Goal: Task Accomplishment & Management: Complete application form

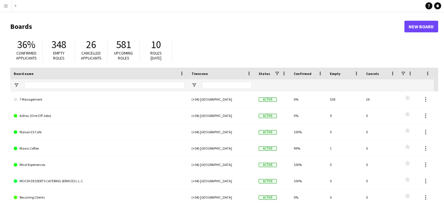
click at [8, 8] on button "Menu" at bounding box center [6, 6] width 12 height 12
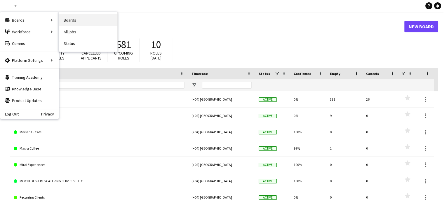
click at [70, 20] on link "Boards" at bounding box center [88, 20] width 58 height 12
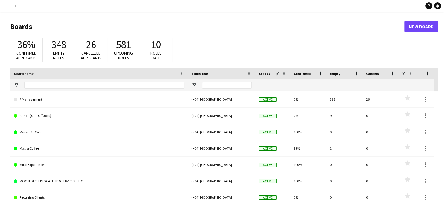
click at [9, 8] on button "Menu" at bounding box center [6, 6] width 12 height 12
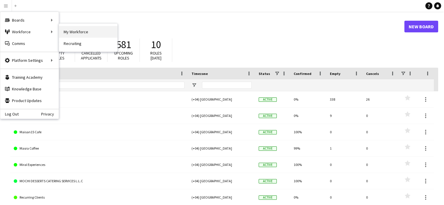
click at [63, 31] on link "My Workforce" at bounding box center [88, 32] width 58 height 12
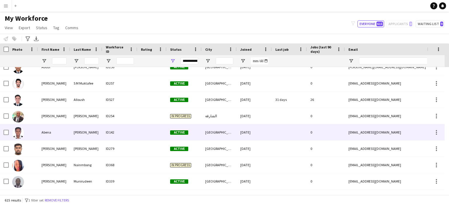
scroll to position [286, 0]
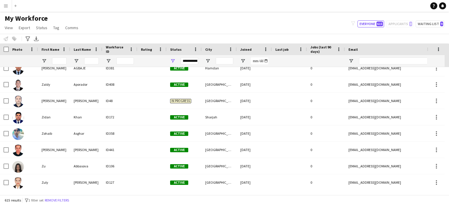
click at [9, 4] on button "Menu" at bounding box center [6, 6] width 12 height 12
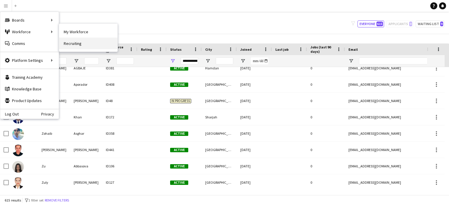
click at [80, 46] on link "Recruiting" at bounding box center [88, 44] width 58 height 12
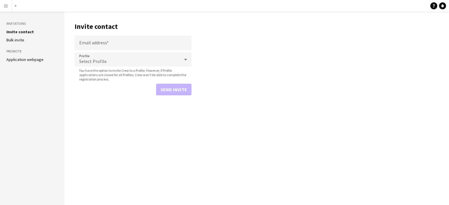
click at [6, 4] on app-icon "Menu" at bounding box center [6, 6] width 5 height 5
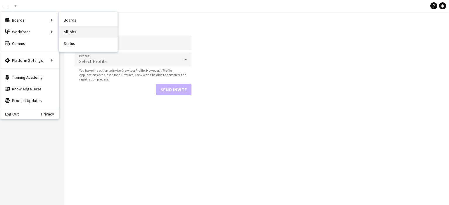
click at [74, 30] on link "All jobs" at bounding box center [88, 32] width 58 height 12
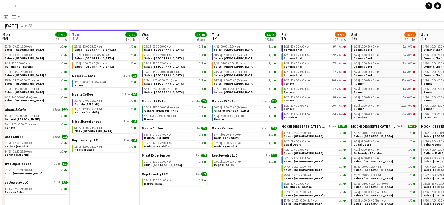
click at [8, 6] on button "Menu" at bounding box center [6, 6] width 12 height 12
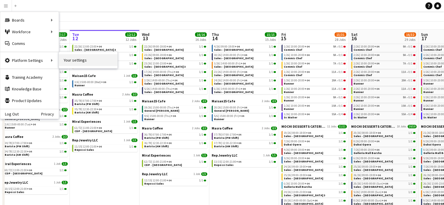
click at [72, 60] on link "Your settings" at bounding box center [88, 60] width 58 height 12
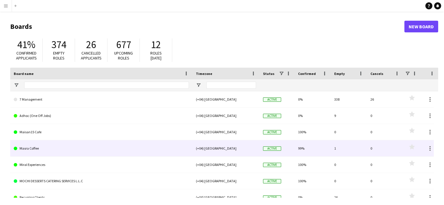
click at [31, 146] on link "Masra Coffee" at bounding box center [101, 149] width 175 height 16
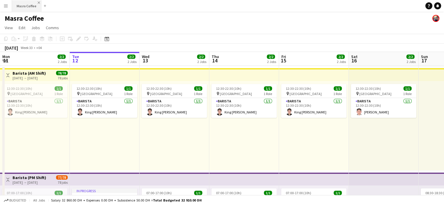
click at [39, 2] on app-icon "Close" at bounding box center [39, 2] width 2 height 2
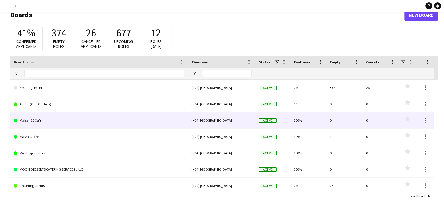
scroll to position [17, 0]
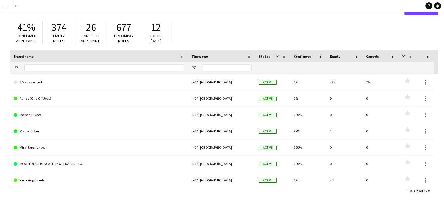
click at [41, 189] on div "Total Boards : 9 Filtered : 9" at bounding box center [224, 190] width 428 height 11
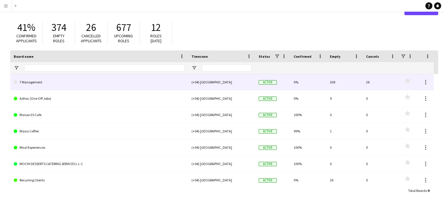
click at [32, 83] on link "7 Management" at bounding box center [99, 82] width 171 height 16
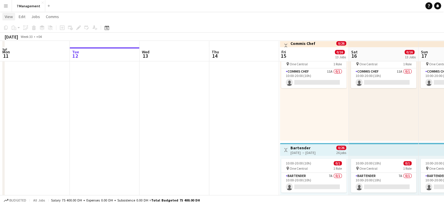
scroll to position [795, 0]
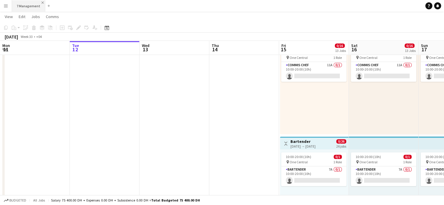
click at [41, 2] on app-icon "Close" at bounding box center [42, 2] width 2 height 2
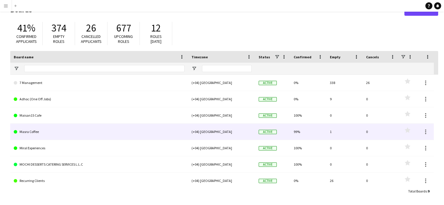
scroll to position [17, 0]
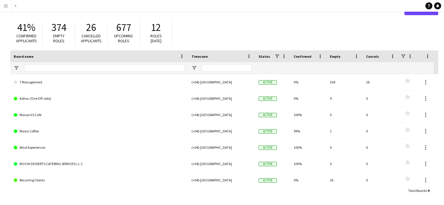
click at [7, 4] on app-icon "Menu" at bounding box center [6, 6] width 5 height 5
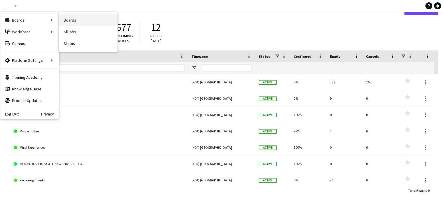
click at [73, 23] on link "Boards" at bounding box center [88, 20] width 58 height 12
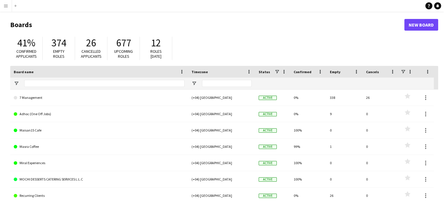
scroll to position [0, 0]
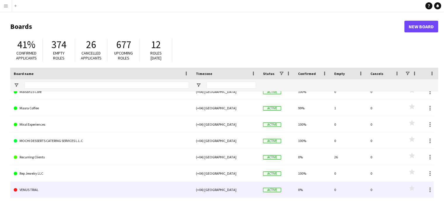
click at [36, 191] on link "VENUS TRIAL" at bounding box center [101, 190] width 175 height 16
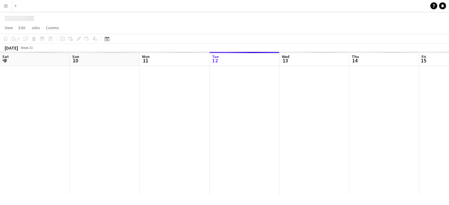
scroll to position [0, 140]
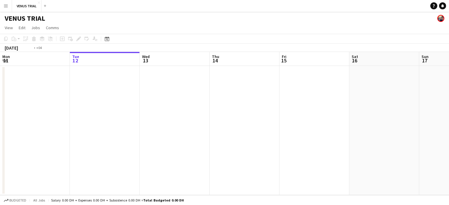
drag, startPoint x: 75, startPoint y: 87, endPoint x: 79, endPoint y: 81, distance: 6.7
click at [78, 83] on app-calendar-viewport "Sat 9 Sun 10 Mon 11 Tue 12 Wed 13 Thu 14 Fri 15 Sat 16 Sun 17 Mon 18 Tue 19 Wed…" at bounding box center [224, 123] width 449 height 143
click at [143, 90] on app-date-cell at bounding box center [108, 130] width 70 height 129
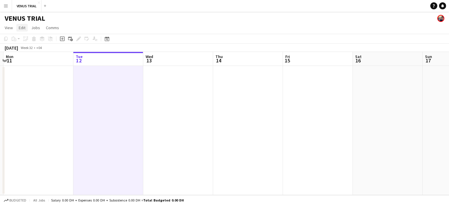
click at [22, 29] on span "Edit" at bounding box center [22, 27] width 7 height 5
click at [40, 29] on link "Jobs" at bounding box center [35, 28] width 13 height 8
click at [41, 35] on link "New Job" at bounding box center [49, 40] width 41 height 12
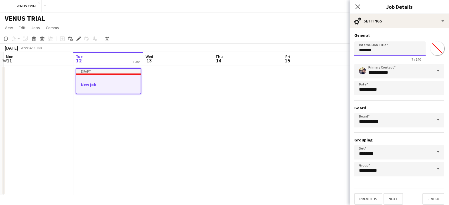
click at [376, 51] on input "*******" at bounding box center [389, 48] width 71 height 15
drag, startPoint x: 376, startPoint y: 51, endPoint x: 339, endPoint y: 56, distance: 37.8
click at [339, 56] on body "Menu Boards Boards Boards All jobs Status Workforce Workforce My Workforce Recr…" at bounding box center [224, 102] width 449 height 205
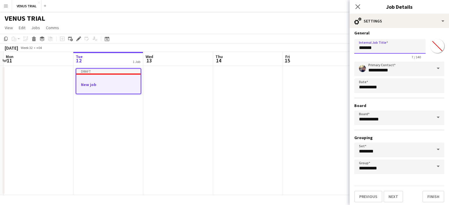
scroll to position [3, 0]
click at [397, 194] on button "Next" at bounding box center [393, 197] width 20 height 12
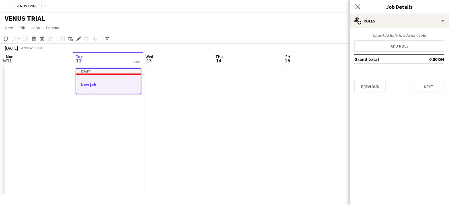
scroll to position [0, 0]
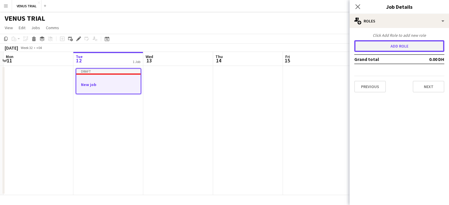
click at [381, 45] on button "Add role" at bounding box center [399, 46] width 90 height 12
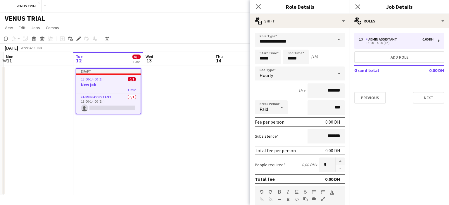
click at [291, 40] on input "**********" at bounding box center [300, 40] width 90 height 15
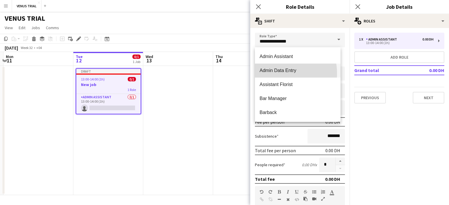
click at [281, 73] on span "Admin Data Entry" at bounding box center [298, 71] width 76 height 6
type input "**********"
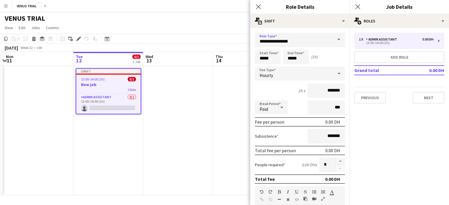
click at [281, 73] on div "Hourly" at bounding box center [294, 74] width 78 height 14
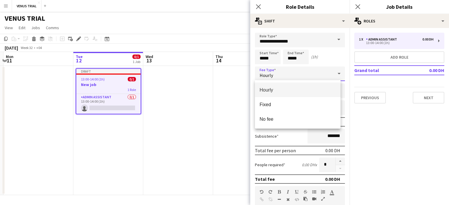
click at [280, 89] on span "Hourly" at bounding box center [298, 90] width 76 height 6
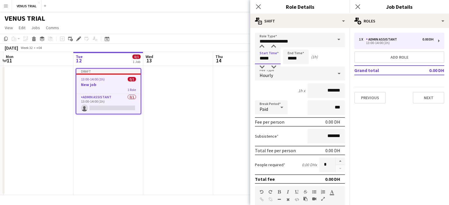
click at [268, 60] on input "*****" at bounding box center [268, 57] width 26 height 15
drag, startPoint x: 292, startPoint y: 59, endPoint x: 282, endPoint y: 63, distance: 10.4
click at [283, 61] on input "*****" at bounding box center [296, 57] width 26 height 15
type input "*****"
click at [315, 89] on input "*******" at bounding box center [325, 91] width 37 height 15
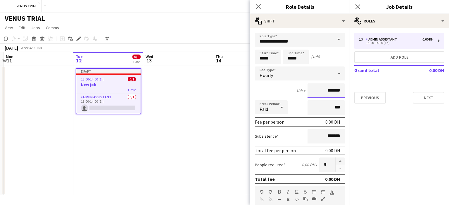
drag, startPoint x: 328, startPoint y: 90, endPoint x: 316, endPoint y: 91, distance: 12.9
click at [316, 91] on input "*******" at bounding box center [325, 91] width 37 height 15
click at [328, 110] on input "***" at bounding box center [325, 108] width 37 height 15
click at [328, 93] on input "*****" at bounding box center [325, 91] width 37 height 15
type input "********"
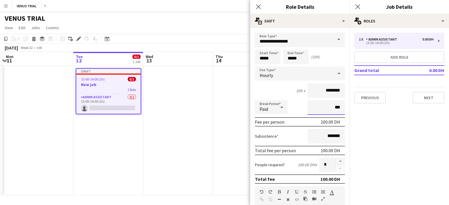
click at [332, 111] on input "***" at bounding box center [325, 108] width 37 height 15
drag, startPoint x: 329, startPoint y: 108, endPoint x: 309, endPoint y: 108, distance: 20.5
click at [309, 108] on input "***" at bounding box center [325, 108] width 37 height 15
click at [313, 131] on input "*******" at bounding box center [325, 136] width 37 height 15
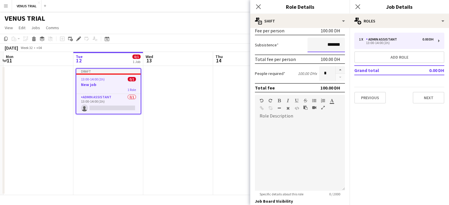
scroll to position [172, 0]
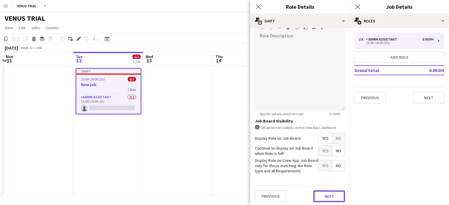
click at [326, 197] on button "Next" at bounding box center [329, 197] width 32 height 12
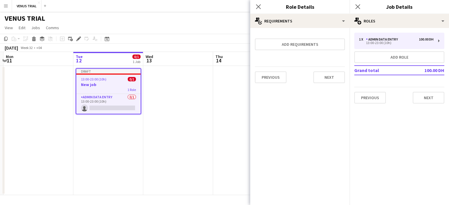
scroll to position [0, 0]
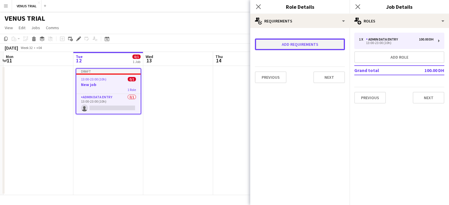
click at [292, 42] on button "Add requirements" at bounding box center [300, 45] width 90 height 12
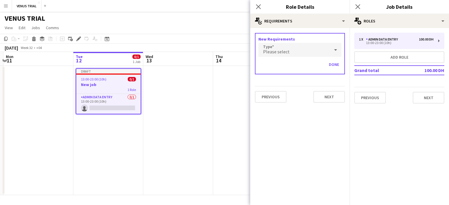
click at [290, 47] on div "Please select" at bounding box center [293, 50] width 71 height 14
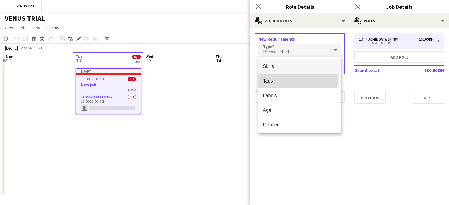
click at [287, 77] on mat-option "Tags" at bounding box center [299, 81] width 83 height 15
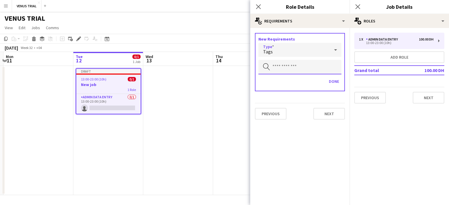
click at [293, 67] on input "text" at bounding box center [299, 67] width 83 height 15
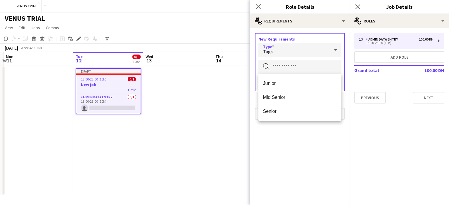
click at [282, 52] on div "Tags" at bounding box center [293, 50] width 71 height 14
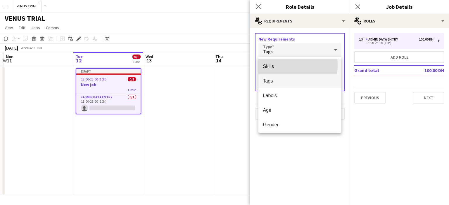
click at [278, 65] on span "Skills" at bounding box center [300, 67] width 74 height 6
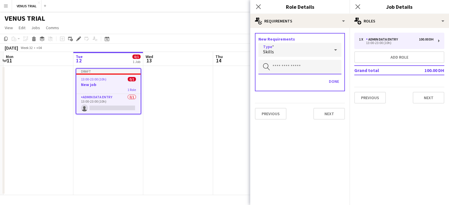
click at [293, 68] on input "text" at bounding box center [299, 67] width 83 height 15
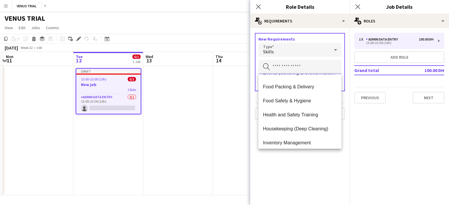
scroll to position [292, 0]
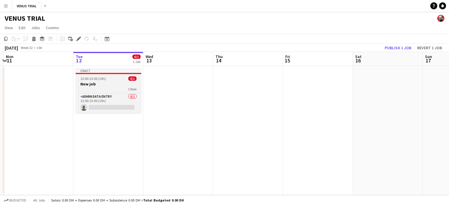
click at [97, 86] on h3 "New job" at bounding box center [108, 84] width 65 height 5
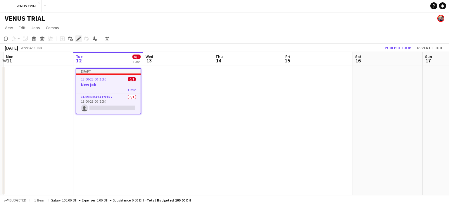
click at [79, 40] on icon "Edit" at bounding box center [78, 39] width 5 height 5
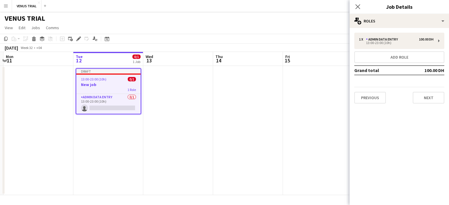
click at [376, 64] on div "1 x Admin Data Entry 100.00 DH 13:00-23:00 (10h) Add role Grand total 100.00 DH…" at bounding box center [399, 68] width 99 height 71
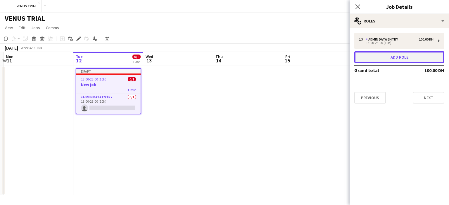
click at [357, 60] on button "Add role" at bounding box center [399, 57] width 90 height 12
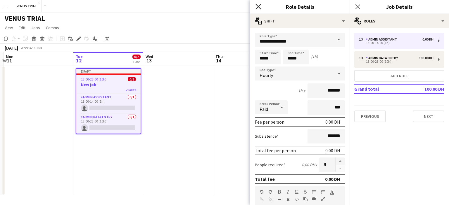
click at [257, 9] on icon "Close pop-in" at bounding box center [258, 7] width 6 height 6
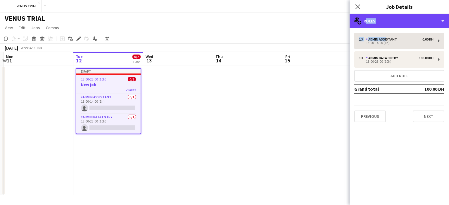
click at [385, 38] on div "multiple-users-add Roles multiple-users-add Roles maps-pin-1 Location ads-windo…" at bounding box center [399, 109] width 99 height 191
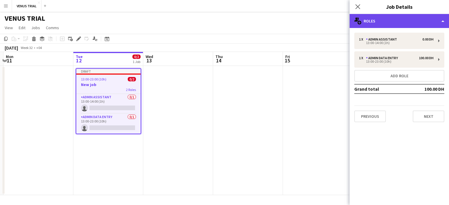
drag, startPoint x: 382, startPoint y: 18, endPoint x: 385, endPoint y: 20, distance: 3.3
click at [383, 21] on div "multiple-users-add Roles" at bounding box center [399, 21] width 99 height 14
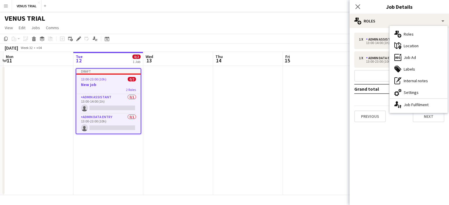
click at [274, 137] on app-date-cell at bounding box center [248, 130] width 70 height 129
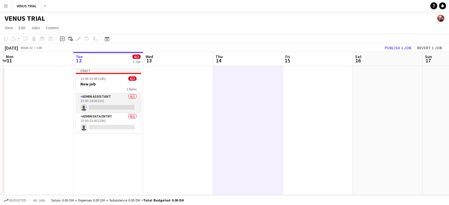
click at [127, 107] on app-card-role "Admin Assistant 0/1 13:00-14:00 (1h) single-neutral-actions" at bounding box center [108, 104] width 65 height 20
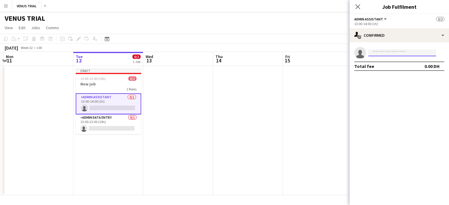
click at [401, 53] on input at bounding box center [402, 52] width 68 height 7
type input "*"
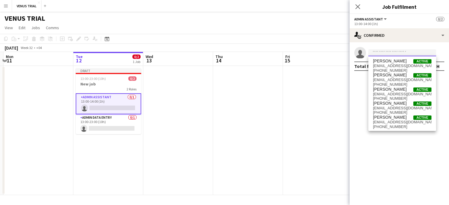
type input "*"
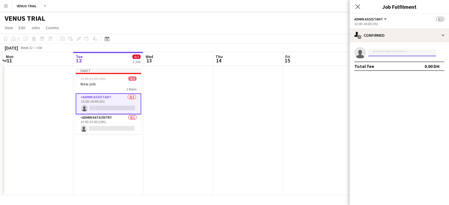
type input "*"
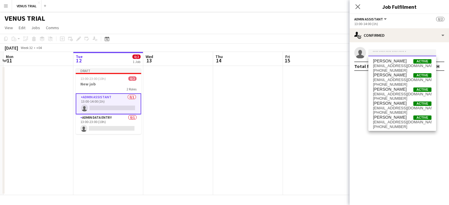
type input "*"
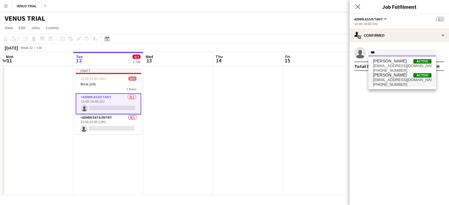
type input "***"
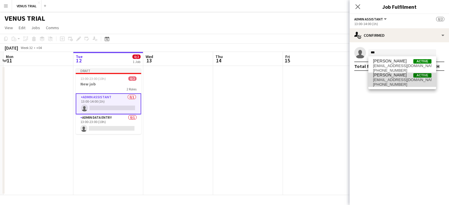
click at [396, 76] on span "Alona Lopez Active" at bounding box center [402, 75] width 58 height 5
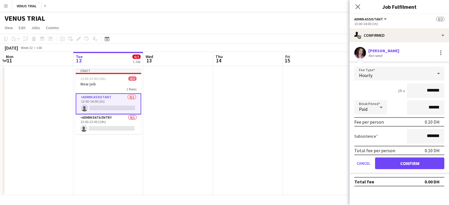
type input "*******"
click at [431, 106] on input "******" at bounding box center [425, 108] width 37 height 15
click at [354, 6] on app-icon "Close pop-in" at bounding box center [358, 7] width 8 height 8
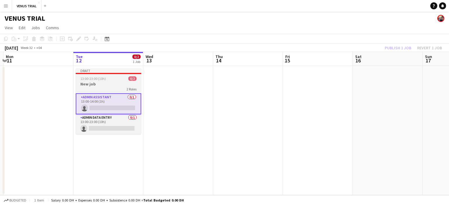
click at [93, 85] on h3 "New job" at bounding box center [108, 84] width 65 height 5
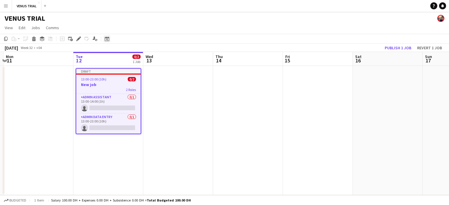
click at [106, 42] on div "Date picker" at bounding box center [106, 38] width 7 height 7
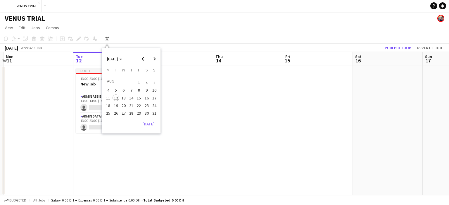
click at [126, 20] on div "VENUS TRIAL" at bounding box center [224, 17] width 449 height 11
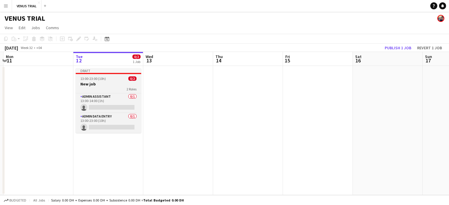
click at [99, 77] on span "13:00-23:00 (10h)" at bounding box center [92, 79] width 25 height 4
